Goal: Task Accomplishment & Management: Manage account settings

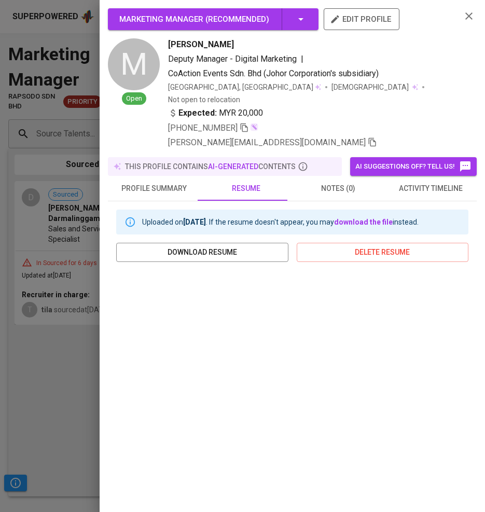
click at [66, 345] on div at bounding box center [242, 256] width 485 height 512
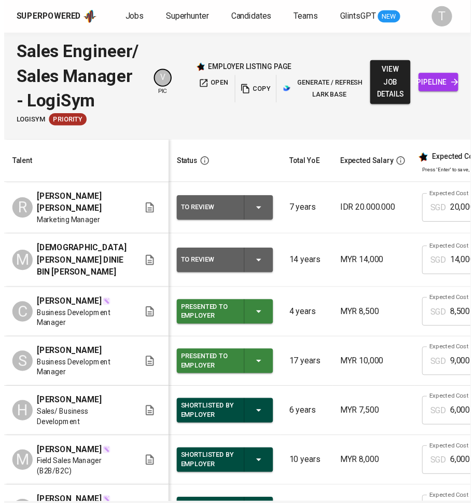
scroll to position [0, 196]
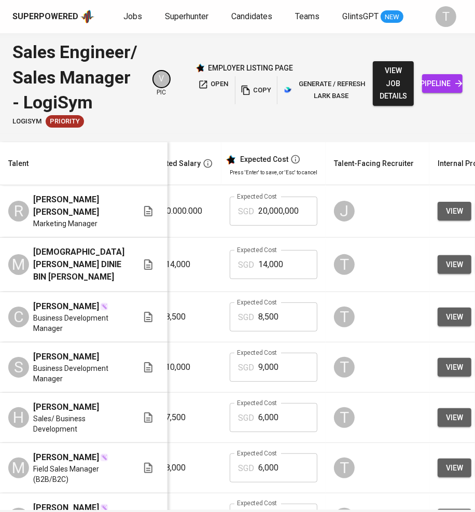
click at [125, 11] on span "Jobs" at bounding box center [132, 16] width 19 height 10
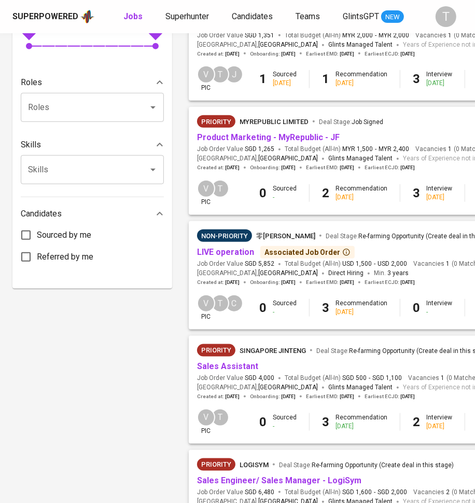
scroll to position [386, 0]
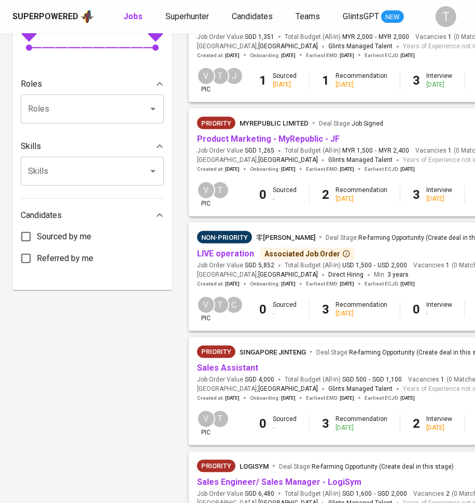
click at [284, 133] on div "Priority MyRepublic Limited Deal Stage : Job Signed" at bounding box center [349, 125] width 304 height 17
click at [265, 135] on span "Product Marketing - MyRepublic - JF" at bounding box center [268, 139] width 143 height 12
click at [248, 140] on link "Product Marketing - MyRepublic - JF" at bounding box center [268, 139] width 143 height 10
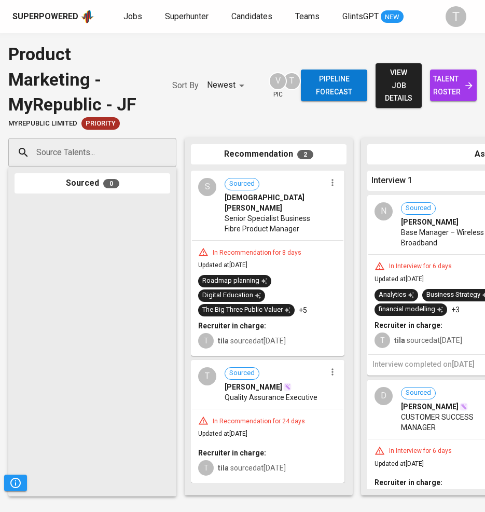
click at [200, 494] on div "Source Talents... Source Talents... Sourced 0 Recommendation 2 S Sourced SAKINA…" at bounding box center [242, 317] width 485 height 374
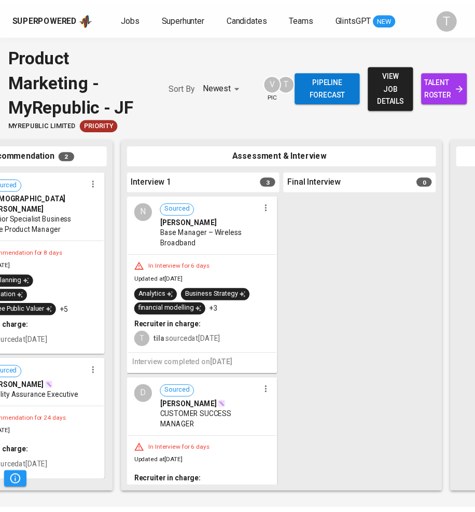
scroll to position [0, 241]
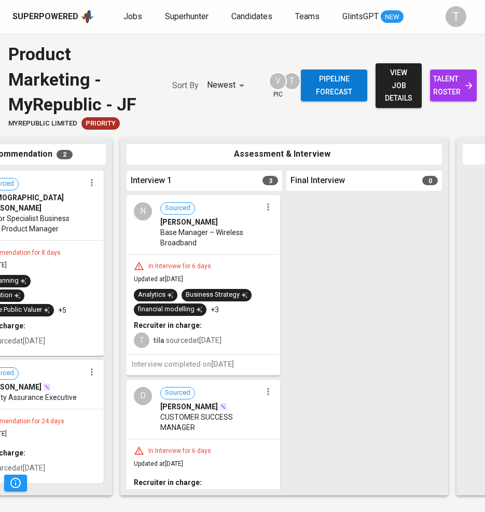
click at [206, 441] on div "In Interview for 6 days Updated at [DATE] Recruiter in charge: T tila sourced a…" at bounding box center [203, 475] width 151 height 73
click at [451, 91] on span "talent roster" at bounding box center [453, 85] width 30 height 25
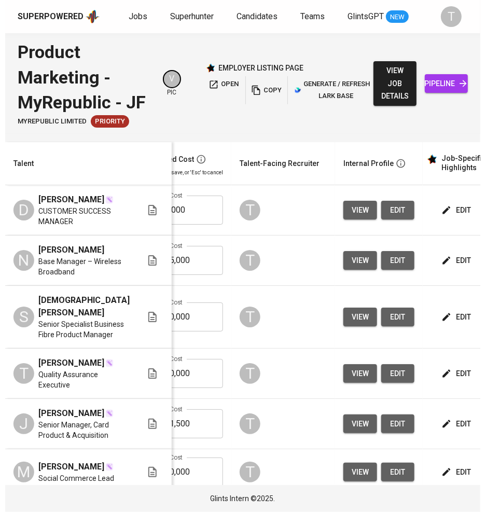
scroll to position [0, 307]
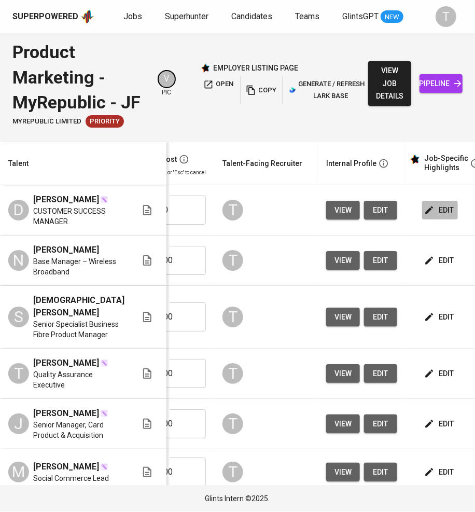
click at [426, 215] on span "edit" at bounding box center [439, 210] width 27 height 13
